Goal: Transaction & Acquisition: Purchase product/service

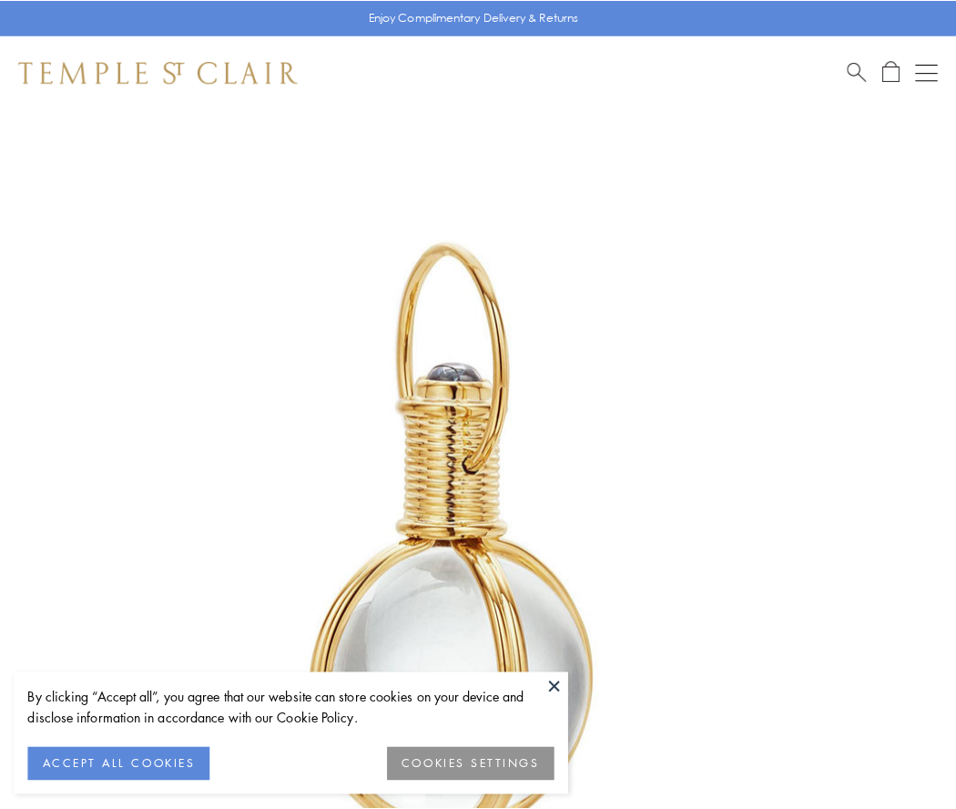
scroll to position [475, 0]
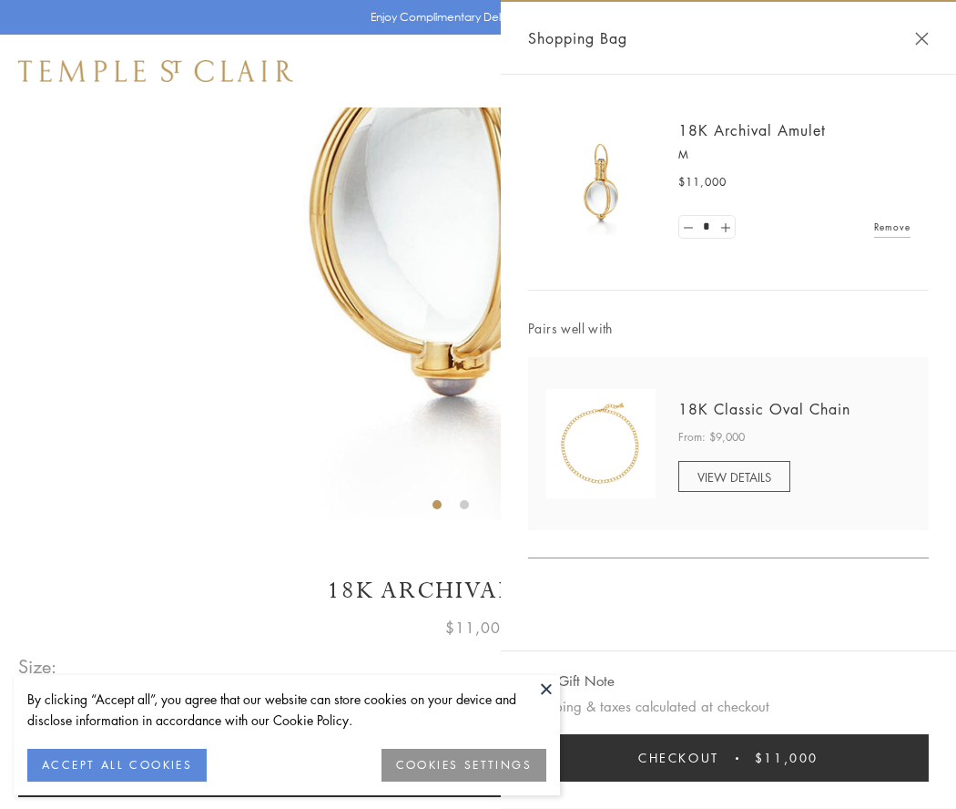
click at [729, 758] on button "Checkout $11,000" at bounding box center [728, 757] width 401 height 47
